Goal: Information Seeking & Learning: Learn about a topic

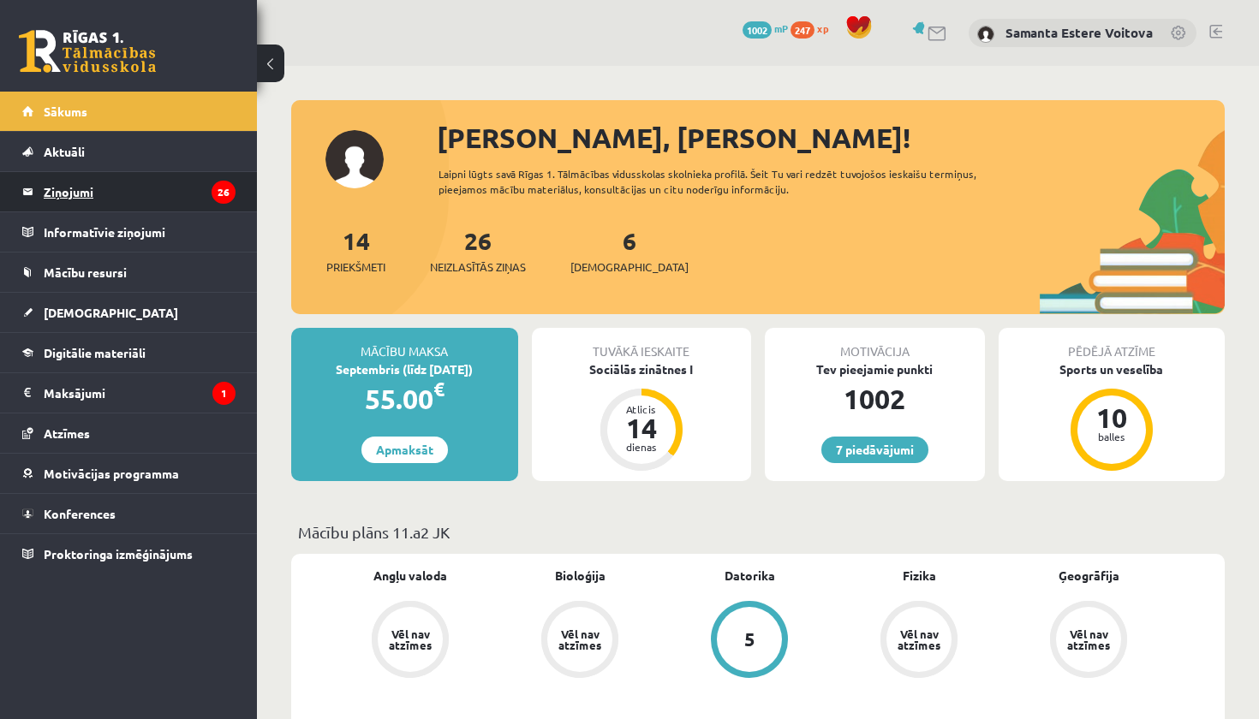
click at [104, 188] on legend "Ziņojumi 26" at bounding box center [140, 191] width 192 height 39
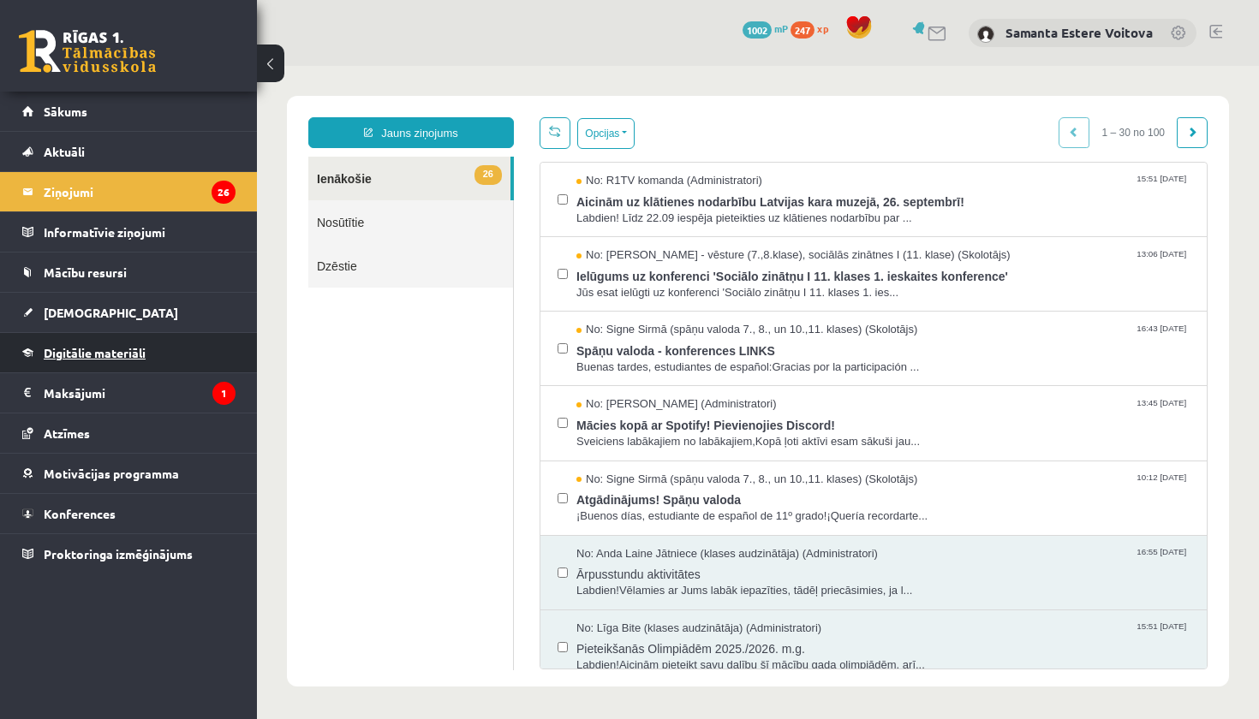
click at [107, 359] on span "Digitālie materiāli" at bounding box center [95, 352] width 102 height 15
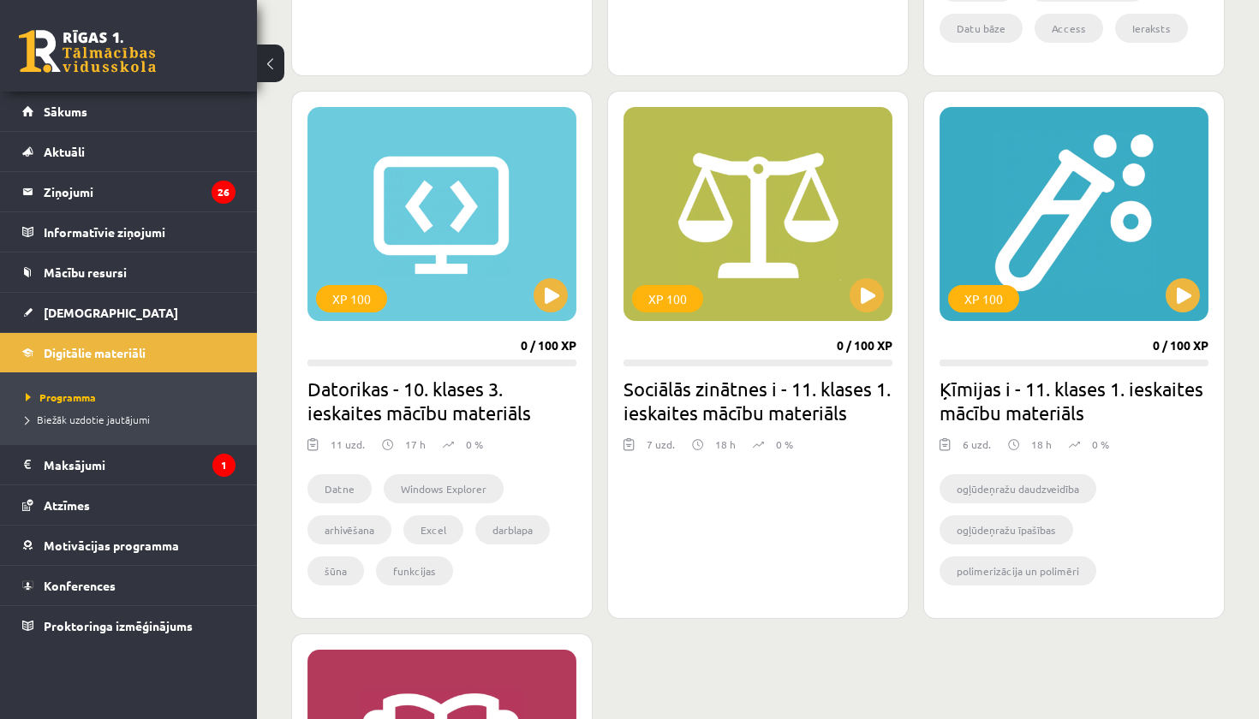
scroll to position [934, 0]
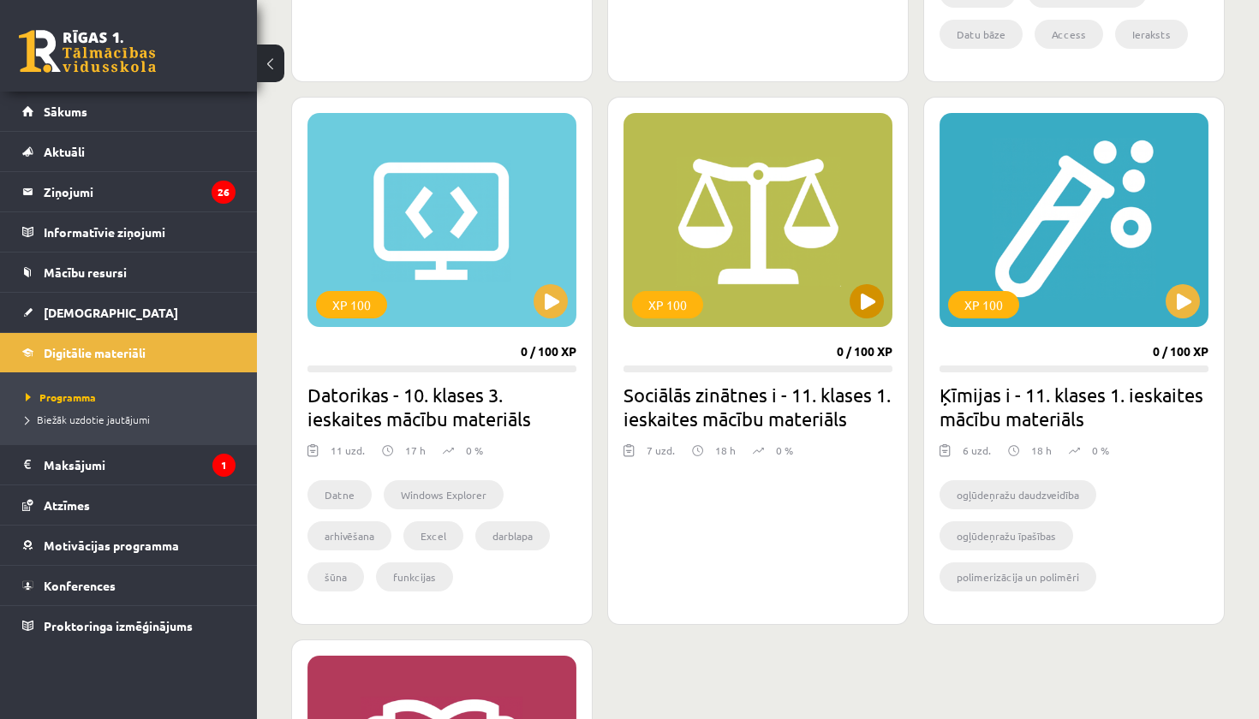
click at [768, 244] on div "XP 100" at bounding box center [757, 220] width 269 height 214
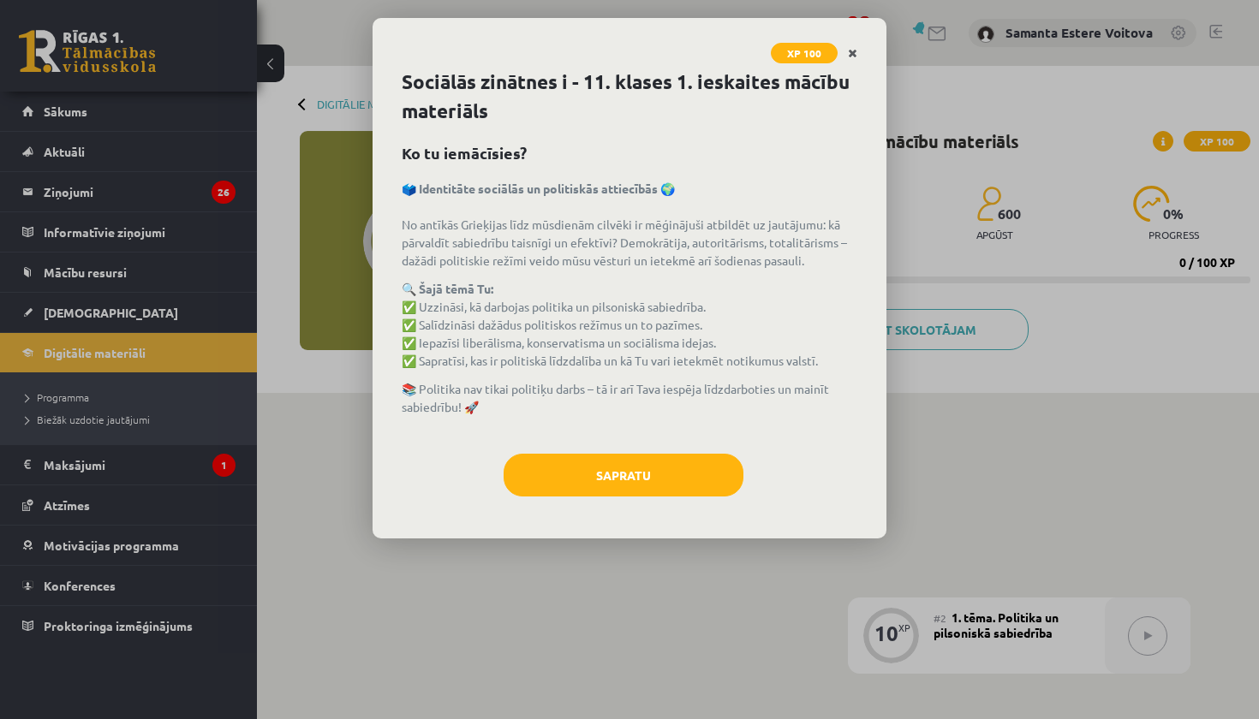
click at [854, 53] on icon "Close" at bounding box center [852, 54] width 9 height 12
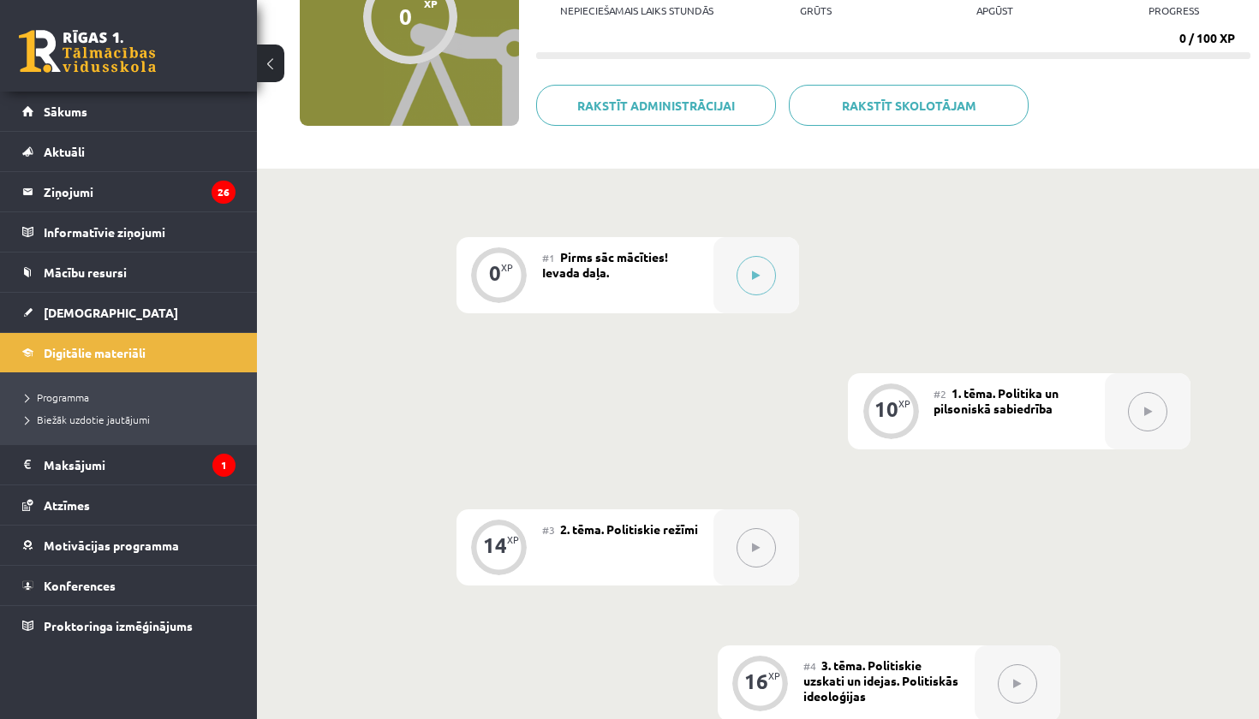
scroll to position [234, 0]
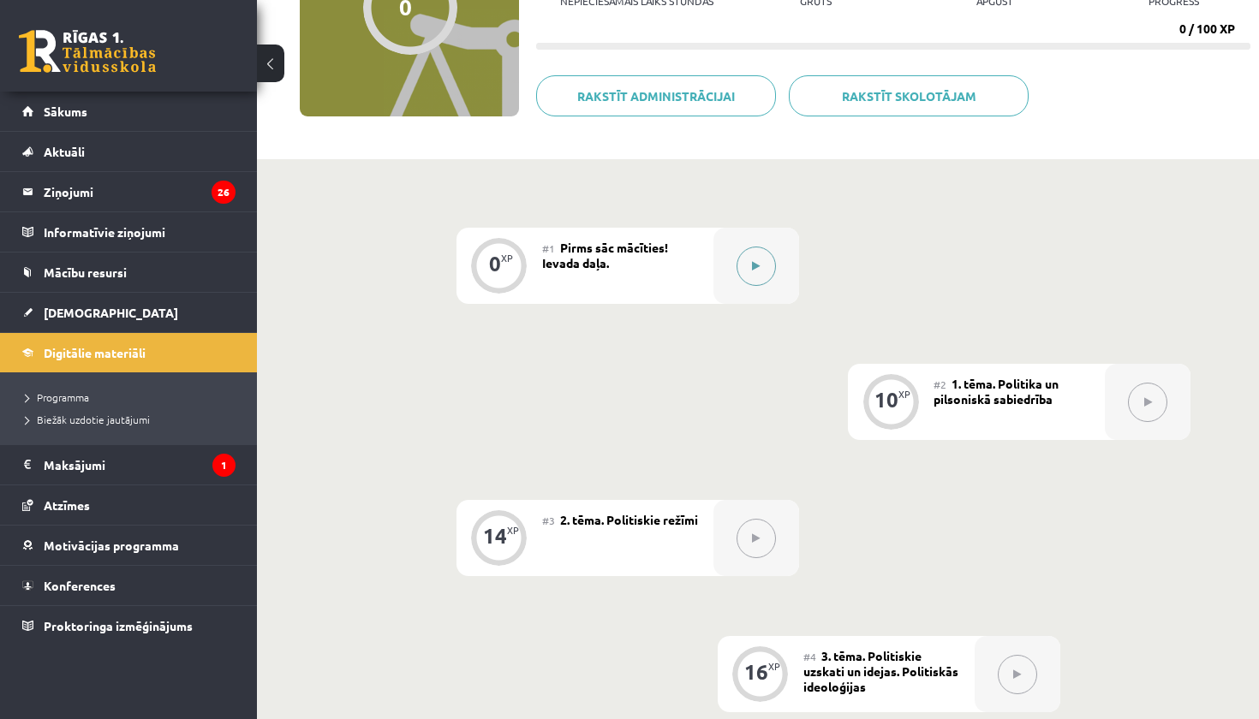
click at [753, 273] on button at bounding box center [755, 266] width 39 height 39
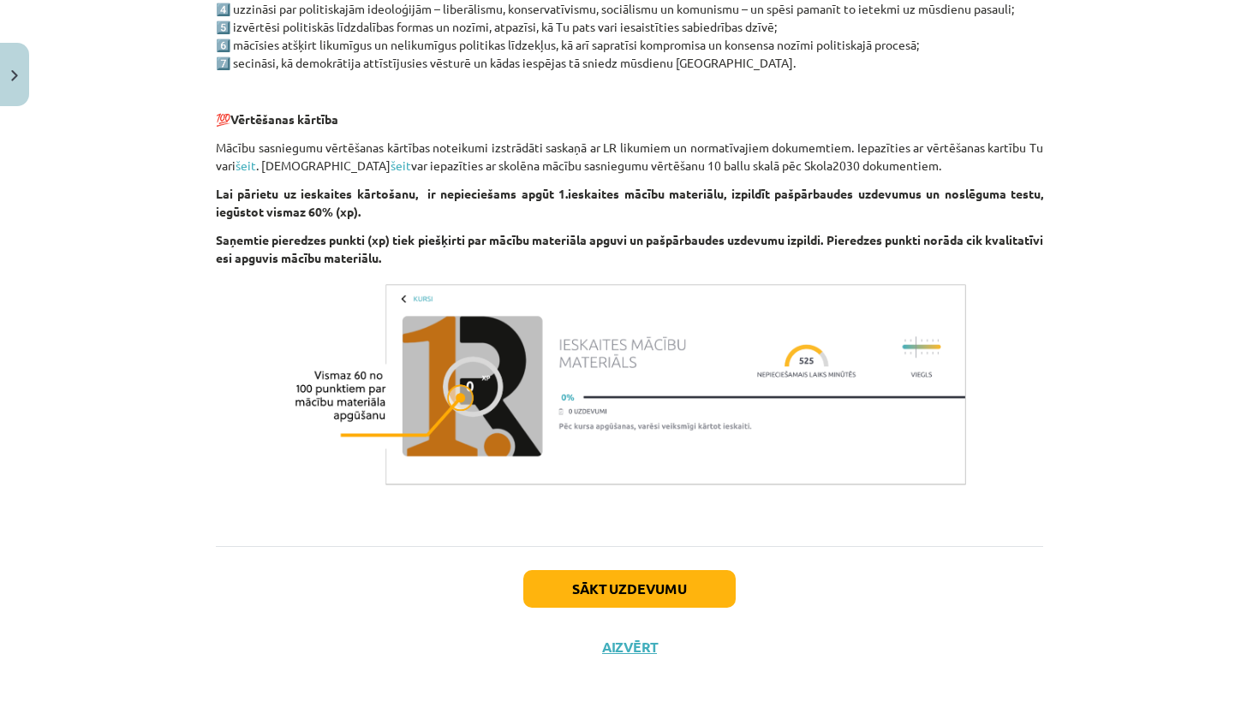
scroll to position [1002, 0]
click at [655, 582] on button "Sākt uzdevumu" at bounding box center [629, 589] width 212 height 38
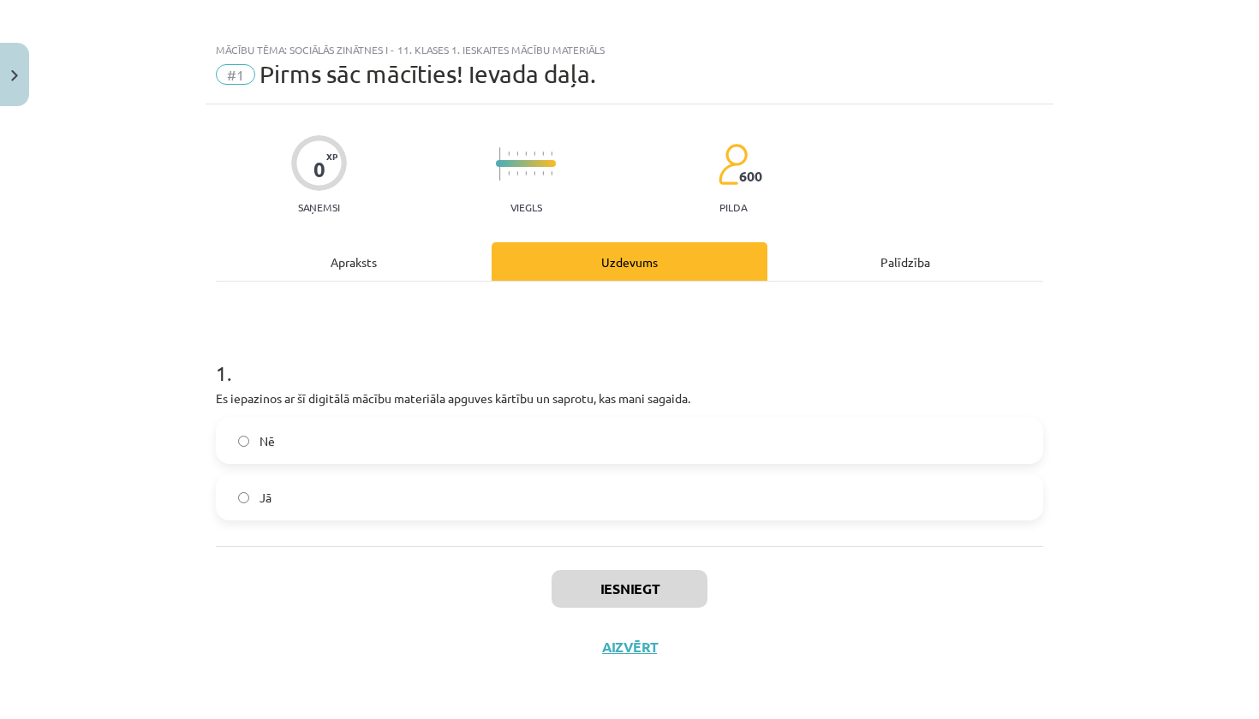
scroll to position [12, 0]
click at [527, 504] on label "Jā" at bounding box center [629, 497] width 824 height 43
click at [622, 578] on button "Iesniegt" at bounding box center [629, 589] width 156 height 38
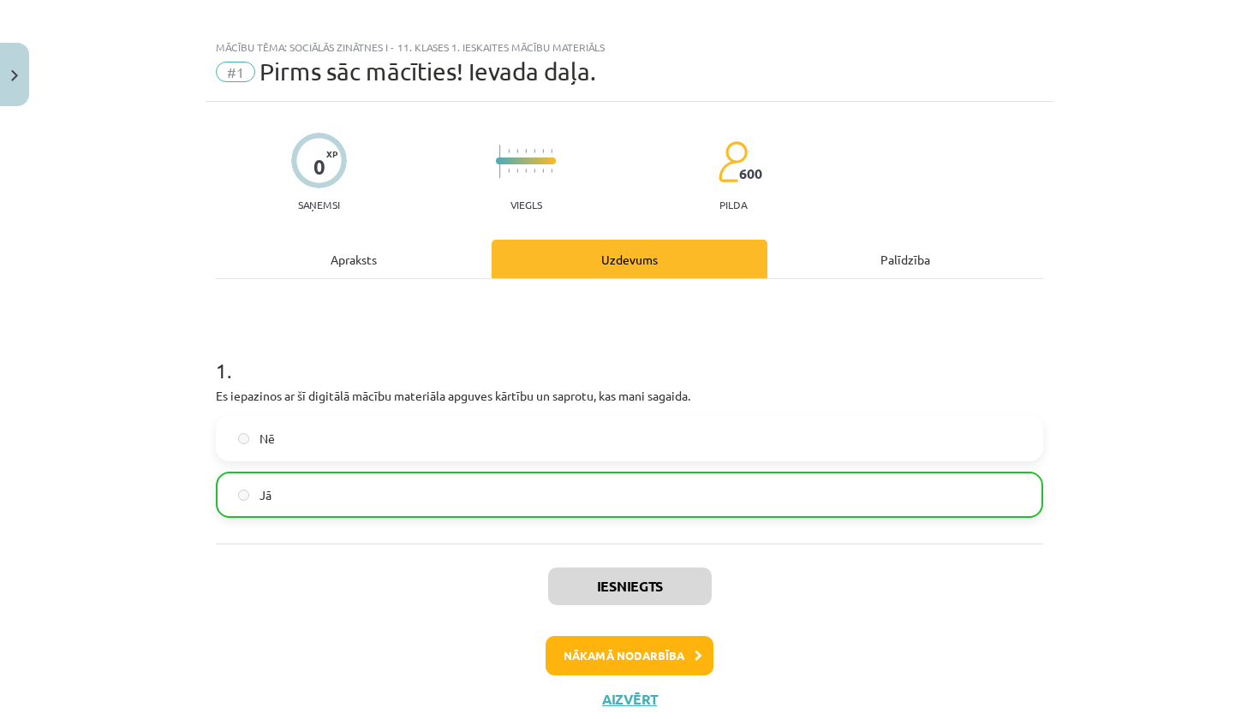
click at [629, 694] on button "Aizvērt" at bounding box center [629, 699] width 65 height 17
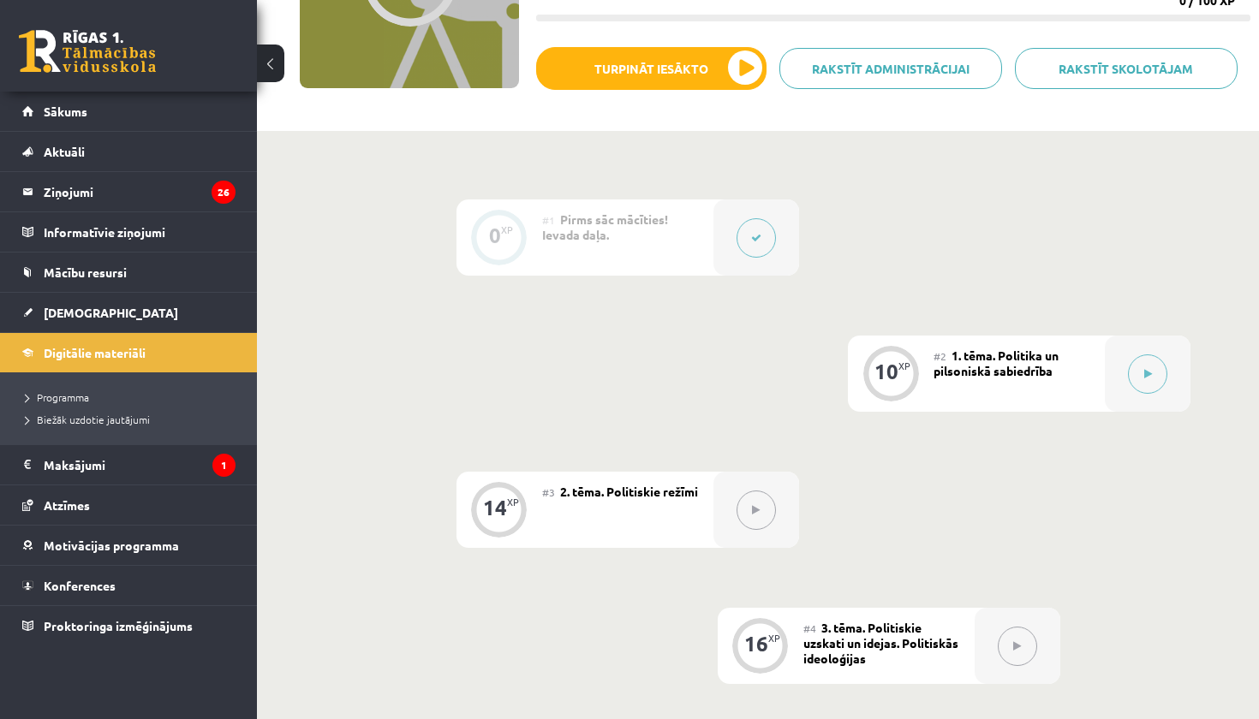
scroll to position [270, 0]
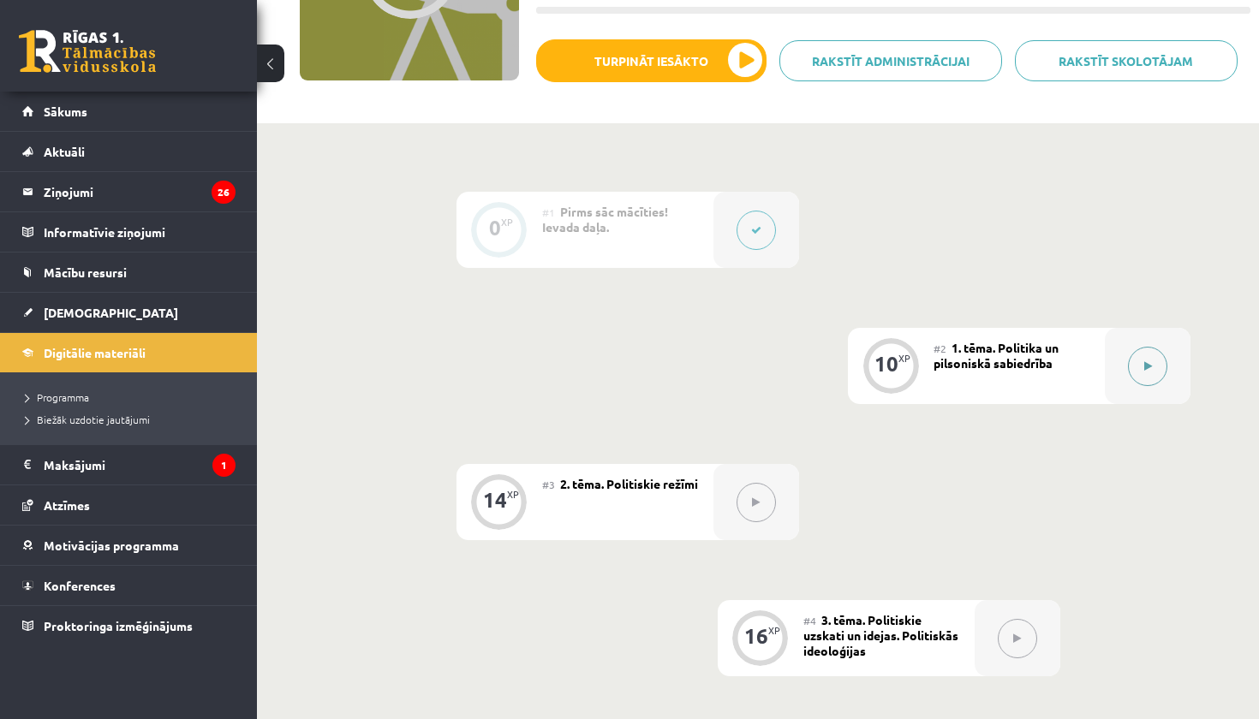
click at [1117, 372] on div at bounding box center [1148, 366] width 86 height 76
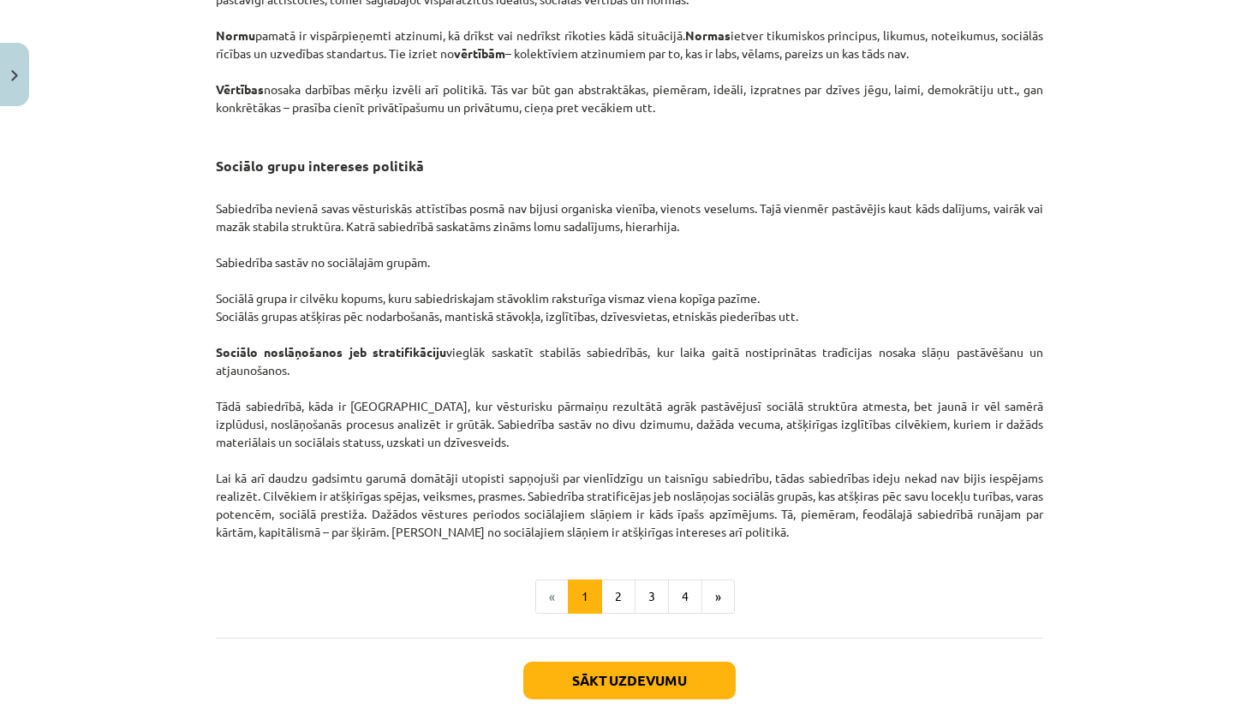
scroll to position [2482, 0]
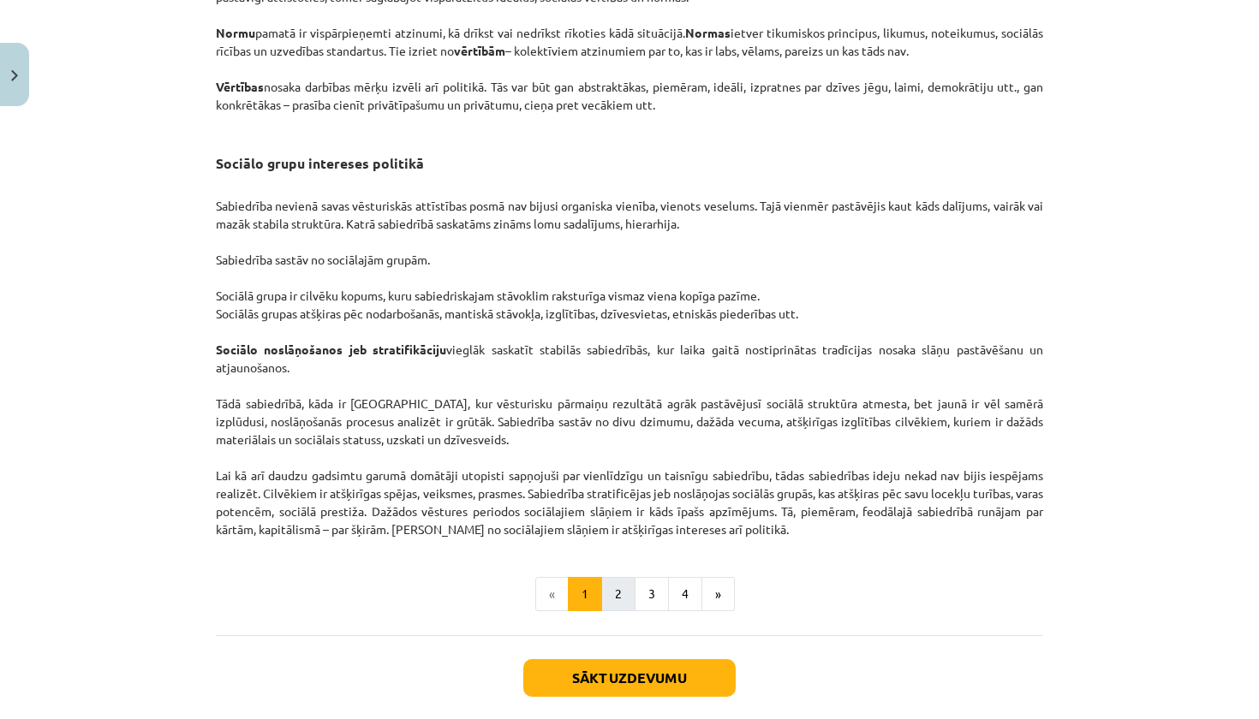
click at [623, 611] on button "2" at bounding box center [618, 594] width 34 height 34
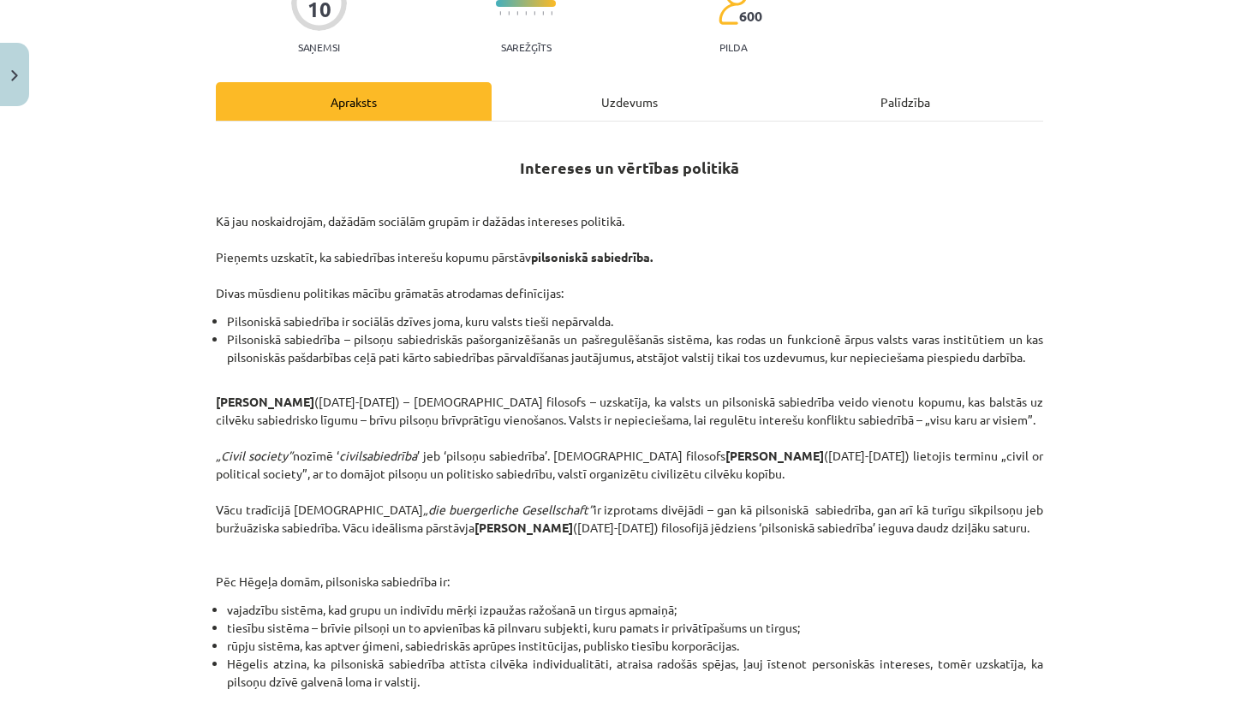
scroll to position [184, 0]
